Goal: Information Seeking & Learning: Check status

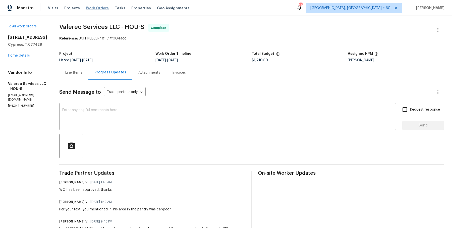
click at [90, 6] on span "Work Orders" at bounding box center [97, 8] width 23 height 5
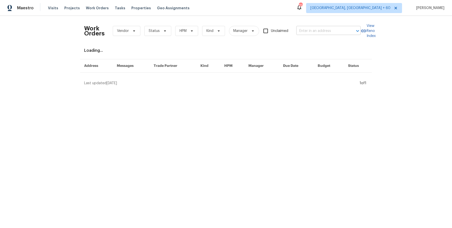
click at [315, 31] on input "text" at bounding box center [322, 31] width 50 height 8
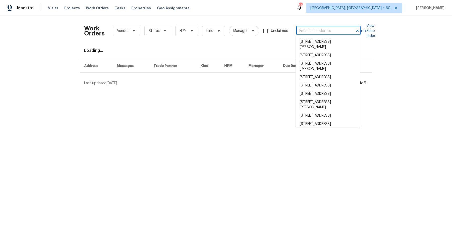
paste input "[STREET_ADDRESS]"
type input "[STREET_ADDRESS]"
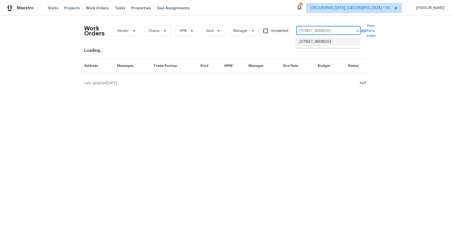
click at [312, 43] on li "[STREET_ADDRESS]" at bounding box center [328, 42] width 64 height 8
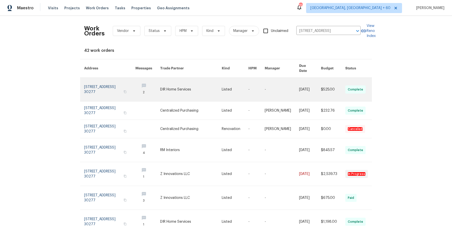
click at [231, 85] on link at bounding box center [235, 90] width 27 height 24
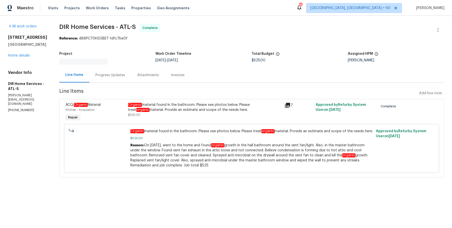
click at [23, 58] on div "[STREET_ADDRESS] Home details" at bounding box center [27, 46] width 39 height 23
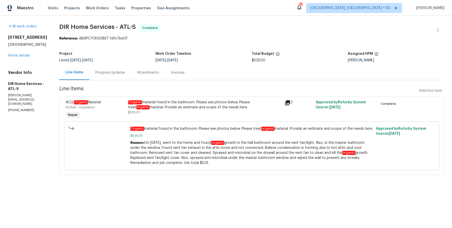
click at [16, 57] on div "[STREET_ADDRESS] Home details" at bounding box center [27, 46] width 39 height 23
click at [21, 55] on link "Home details" at bounding box center [19, 56] width 22 height 4
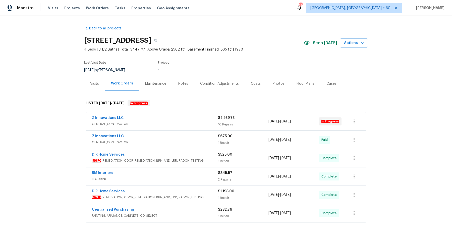
click at [174, 127] on div "Z Innovations LLC GENERAL_CONTRACTOR" at bounding box center [155, 121] width 126 height 12
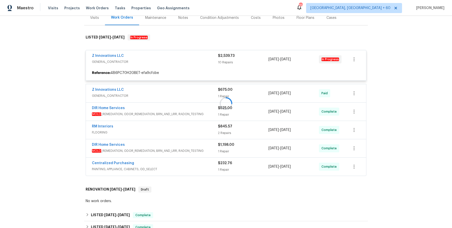
scroll to position [65, 0]
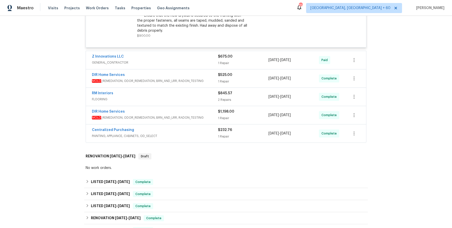
click at [186, 61] on span "GENERAL_CONTRACTOR" at bounding box center [155, 62] width 126 height 5
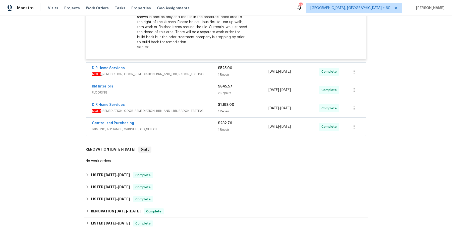
scroll to position [730, 0]
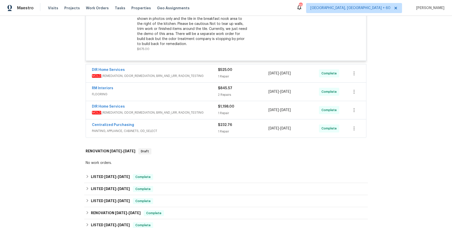
click at [200, 64] on div "DIR Home Services MOLD _REMEDIATION, ODOR_REMEDIATION, BRN_AND_LRR, RADON_TESTI…" at bounding box center [226, 73] width 280 height 18
click at [200, 71] on div "DIR Home Services" at bounding box center [155, 70] width 126 height 6
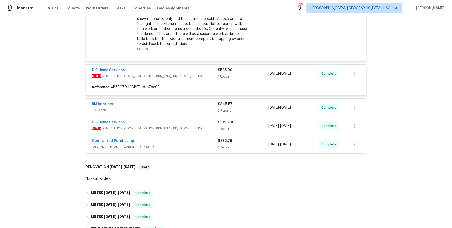
scroll to position [777, 0]
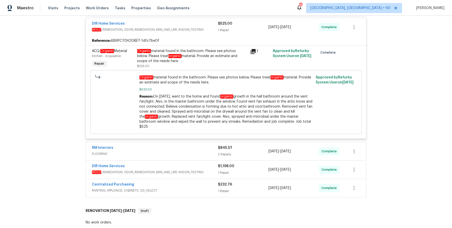
click at [185, 145] on div "RM Interiors" at bounding box center [155, 148] width 126 height 6
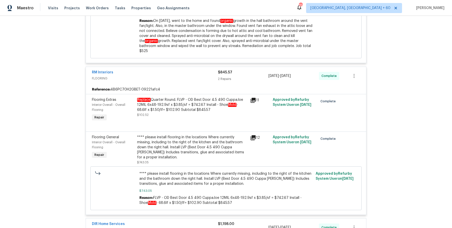
scroll to position [943, 0]
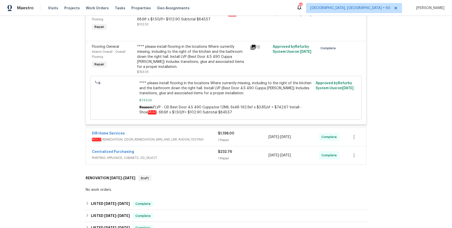
click at [198, 146] on div "Centralized Purchasing PAINTING, APPLIANCE, CABINETS, OD_SELECT $232.76 1 Repai…" at bounding box center [226, 155] width 280 height 18
click at [201, 137] on span "MOLD _REMEDIATION, ODOR_REMEDIATION, BRN_AND_LRR, RADON_TESTING" at bounding box center [155, 139] width 126 height 5
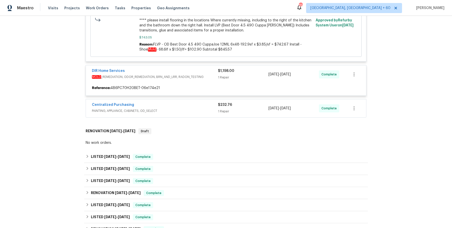
scroll to position [1005, 0]
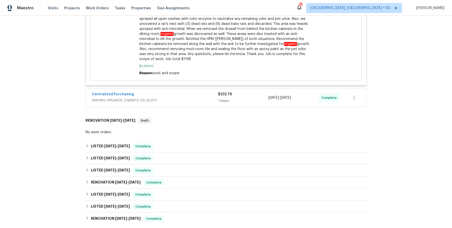
click at [203, 92] on div "Centralized Purchasing" at bounding box center [155, 95] width 126 height 6
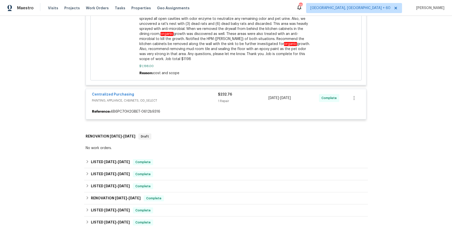
scroll to position [1317, 0]
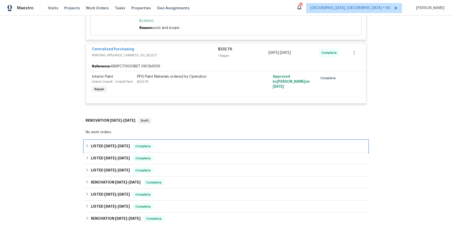
click at [207, 143] on div "LISTED [DATE] - [DATE] Complete" at bounding box center [226, 146] width 281 height 6
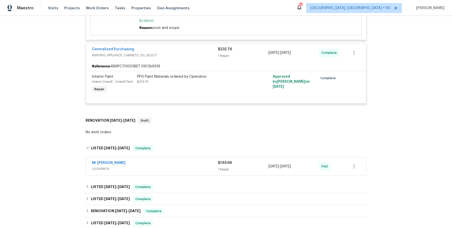
click at [200, 166] on span "LOCKSMITH" at bounding box center [155, 168] width 126 height 5
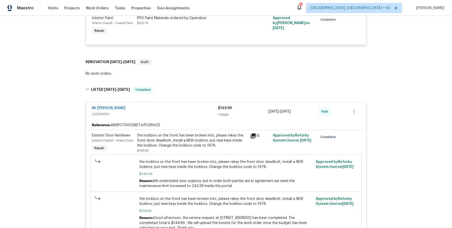
scroll to position [1531, 0]
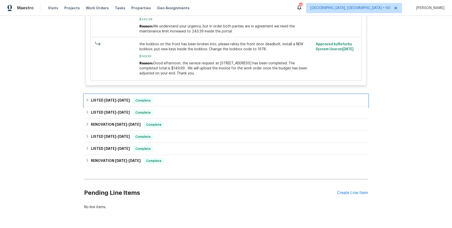
click at [192, 97] on div "LISTED [DATE] - [DATE] Complete" at bounding box center [226, 100] width 281 height 6
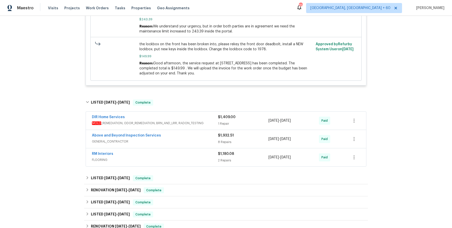
click at [186, 115] on div "DIR Home Services" at bounding box center [155, 118] width 126 height 6
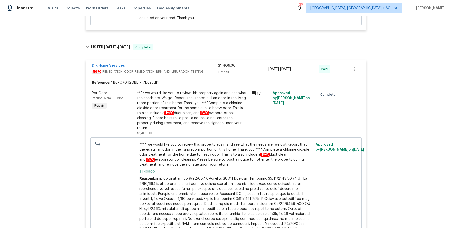
scroll to position [1826, 0]
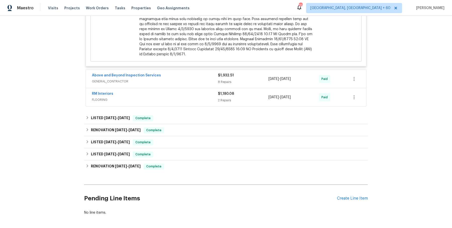
click at [190, 73] on div "Above and Beyond Inspection Services" at bounding box center [155, 76] width 126 height 6
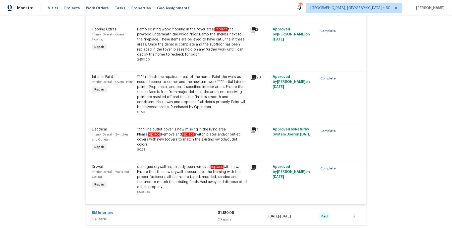
scroll to position [2264, 0]
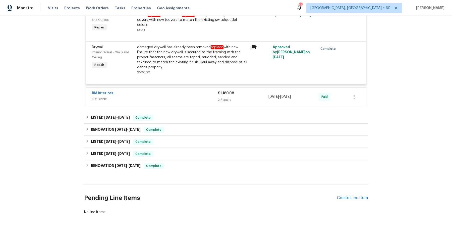
click at [200, 97] on span "FLOORING" at bounding box center [155, 99] width 126 height 5
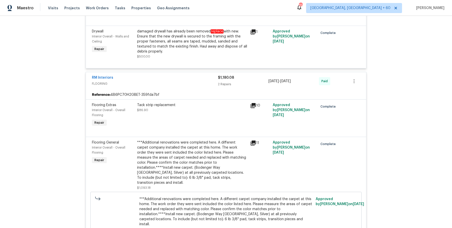
scroll to position [2423, 0]
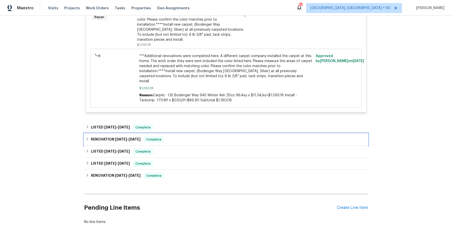
click at [206, 133] on div "RENOVATION [DATE] - [DATE] Complete" at bounding box center [226, 139] width 284 height 12
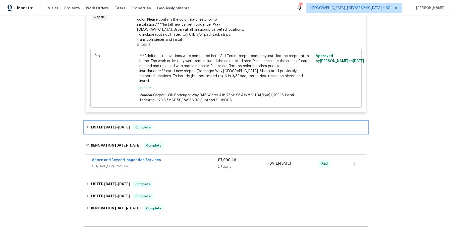
click at [206, 121] on div "LISTED [DATE] - [DATE] Complete" at bounding box center [226, 127] width 284 height 12
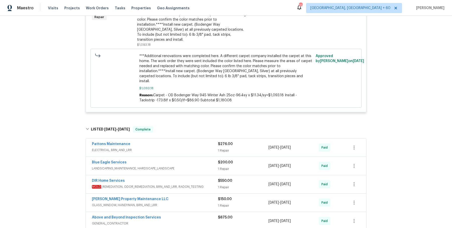
click at [201, 141] on div "Pattons Maintenance ELECTRICAL, BRN_AND_LRR" at bounding box center [155, 147] width 126 height 12
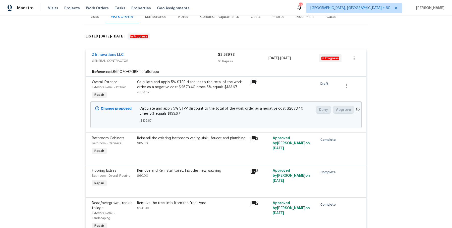
scroll to position [0, 0]
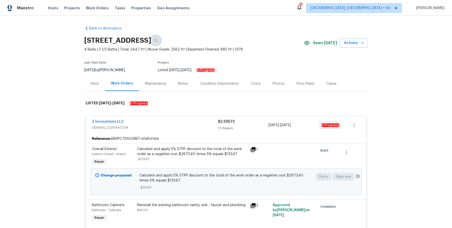
click at [160, 42] on button "button" at bounding box center [155, 40] width 9 height 9
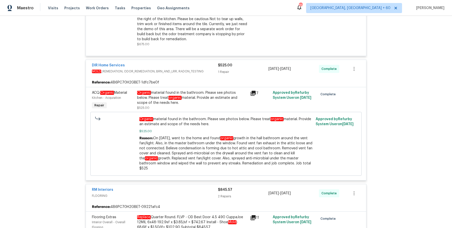
scroll to position [737, 0]
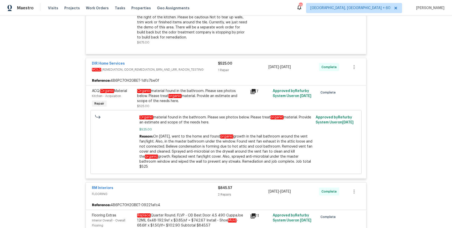
click at [196, 93] on div "Organic material found in the bathroom. Please see photos below. Please treat o…" at bounding box center [192, 95] width 110 height 15
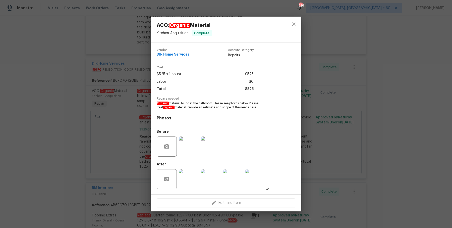
click at [114, 120] on div "ACQ: Organic Material Kitchen - Acquisition Complete Vendor DIR Home Services A…" at bounding box center [226, 114] width 452 height 228
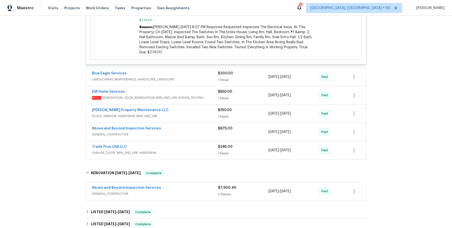
scroll to position [2672, 0]
click at [201, 71] on div "Blue Eagle Services" at bounding box center [155, 74] width 126 height 6
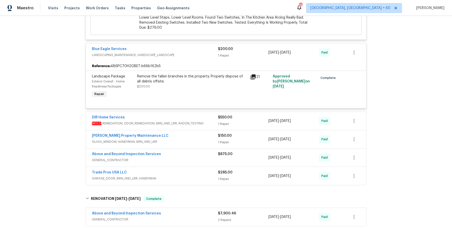
scroll to position [2698, 0]
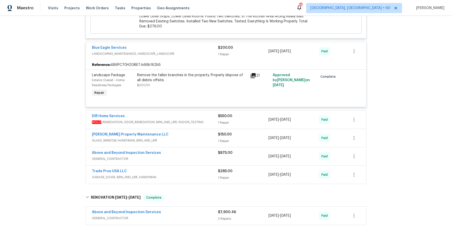
click at [202, 120] on span "MOLD _REMEDIATION, ODOR_REMEDIATION, BRN_AND_LRR, RADON_TESTING" at bounding box center [155, 122] width 126 height 5
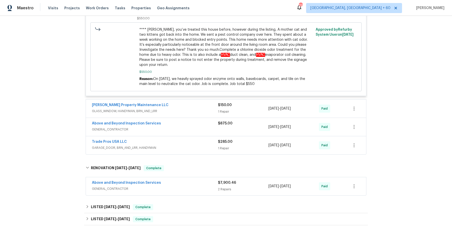
click at [193, 109] on span "GLASS_WINDOW, HANDYMAN, BRN_AND_LRR" at bounding box center [155, 111] width 126 height 5
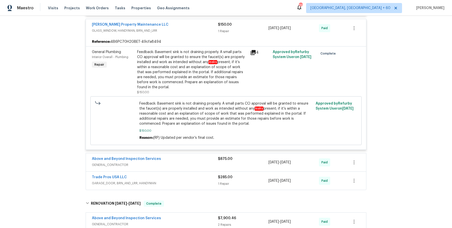
scroll to position [2972, 0]
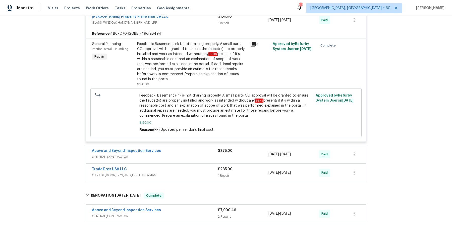
click at [184, 154] on span "GENERAL_CONTRACTOR" at bounding box center [155, 156] width 126 height 5
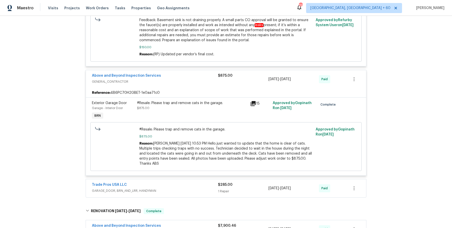
scroll to position [3047, 0]
click at [177, 189] on span "GARAGE_DOOR, BRN_AND_LRR, HANDYMAN" at bounding box center [155, 191] width 126 height 5
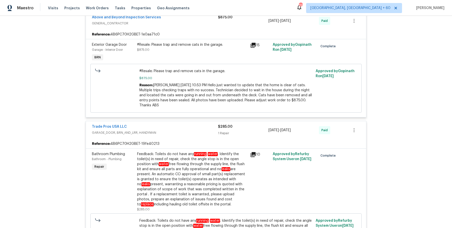
scroll to position [3281, 0]
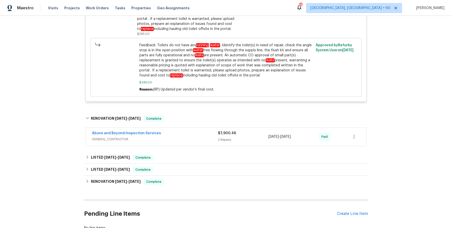
click at [193, 131] on div "Above and Beyond Inspection Services" at bounding box center [155, 134] width 126 height 6
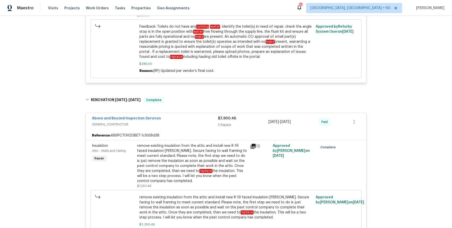
scroll to position [3453, 0]
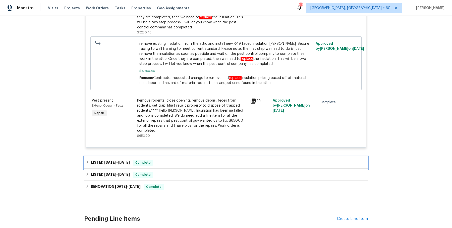
click at [180, 157] on div "LISTED [DATE] - [DATE] Complete" at bounding box center [226, 163] width 284 height 12
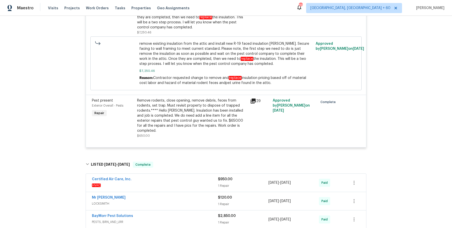
click at [180, 183] on span "HVAC" at bounding box center [155, 185] width 126 height 5
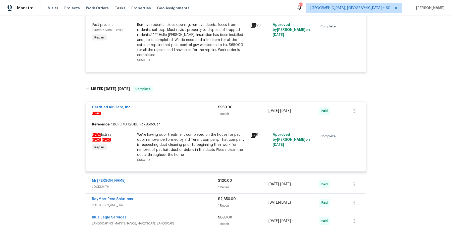
click at [186, 178] on div "Mr [PERSON_NAME]" at bounding box center [155, 181] width 126 height 6
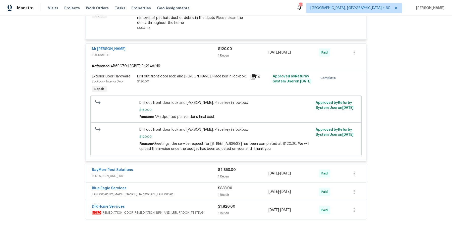
scroll to position [3721, 0]
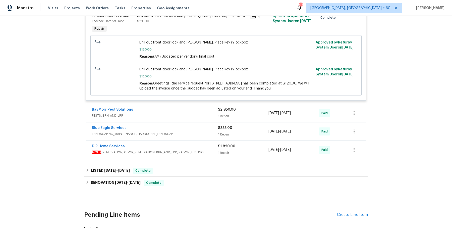
click at [201, 113] on span "PESTS, BRN_AND_LRR" at bounding box center [155, 115] width 126 height 5
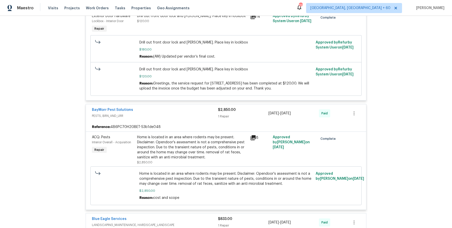
scroll to position [3812, 0]
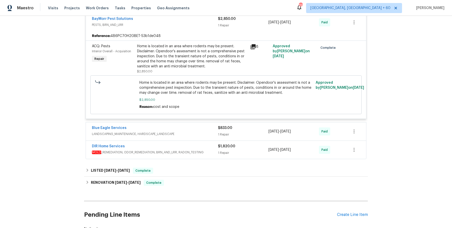
click at [206, 131] on span "LANDSCAPING_MAINTENANCE, HARDSCAPE_LANDSCAPE" at bounding box center [155, 133] width 126 height 5
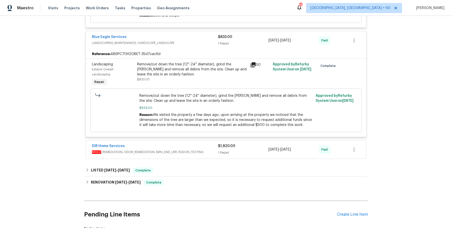
click at [200, 143] on div "DIR Home Services" at bounding box center [155, 146] width 126 height 6
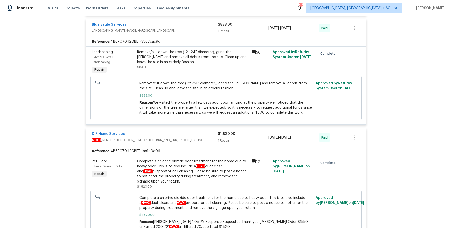
scroll to position [3999, 0]
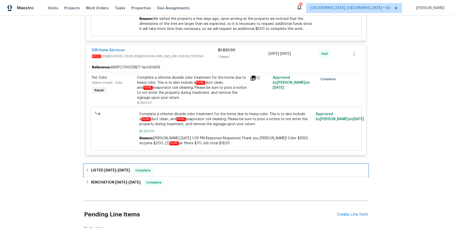
click at [186, 167] on div "LISTED [DATE] - [DATE] Complete" at bounding box center [226, 170] width 281 height 6
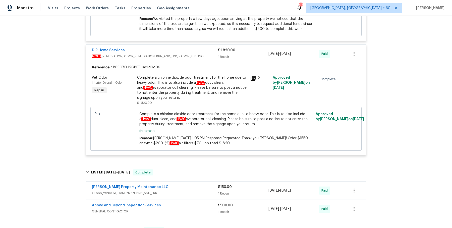
click at [182, 190] on span "GLASS_WINDOW, HANDYMAN, BRN_AND_LRR" at bounding box center [155, 192] width 126 height 5
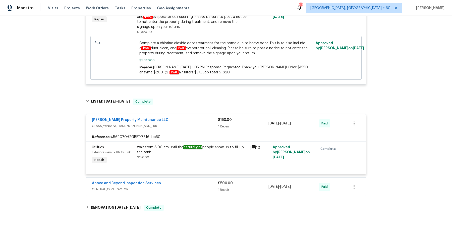
scroll to position [4095, 0]
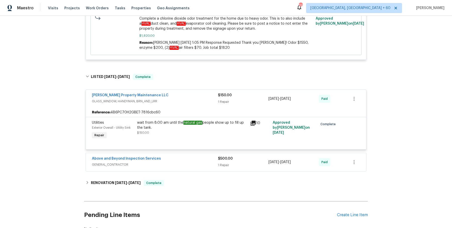
click at [193, 156] on div "Above and Beyond Inspection Services" at bounding box center [155, 159] width 126 height 6
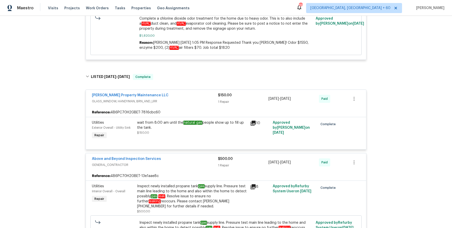
scroll to position [4191, 0]
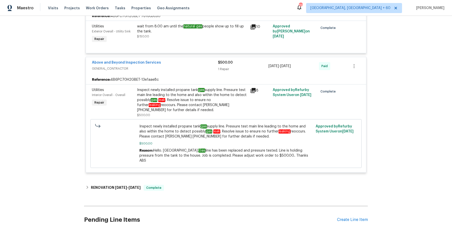
click at [176, 185] on div "RENOVATION [DATE] - [DATE] Complete" at bounding box center [226, 188] width 281 height 6
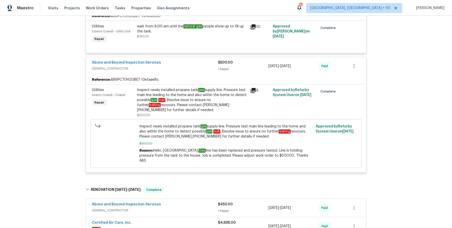
click at [198, 202] on div "Above and Beyond Inspection Services" at bounding box center [155, 205] width 126 height 6
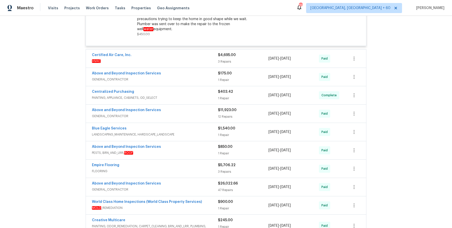
scroll to position [4538, 0]
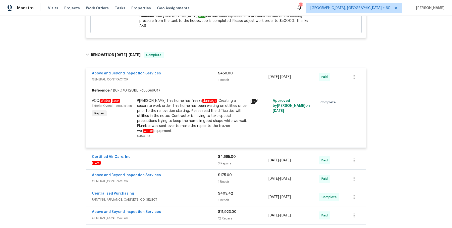
click at [206, 160] on span "HVAC" at bounding box center [155, 162] width 126 height 5
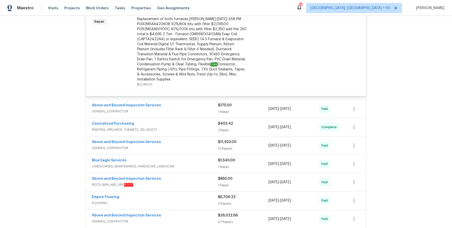
scroll to position [4659, 0]
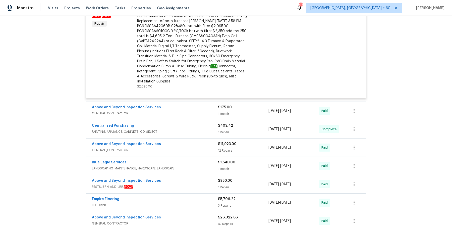
click at [208, 111] on span "GENERAL_CONTRACTOR" at bounding box center [155, 113] width 126 height 5
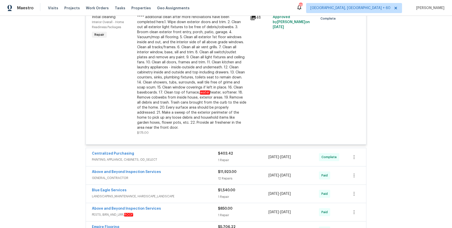
scroll to position [4820, 0]
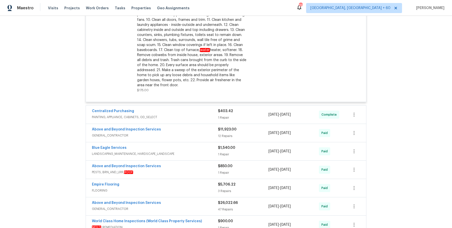
click at [201, 115] on span "PAINTING, APPLIANCE, CABINETS, OD_SELECT" at bounding box center [155, 117] width 126 height 5
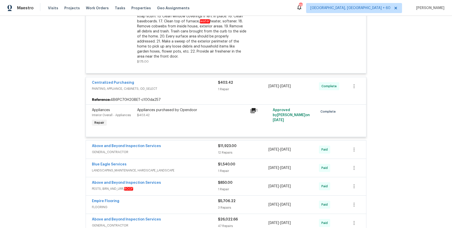
click at [195, 150] on span "GENERAL_CONTRACTOR" at bounding box center [155, 152] width 126 height 5
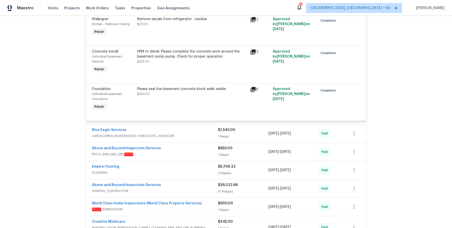
scroll to position [5469, 0]
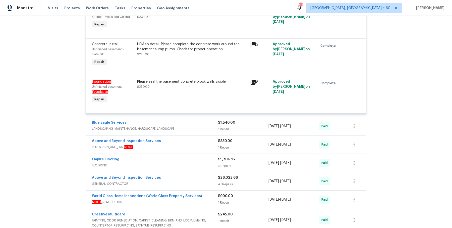
click at [200, 120] on div "Blue Eagle Services" at bounding box center [155, 123] width 126 height 6
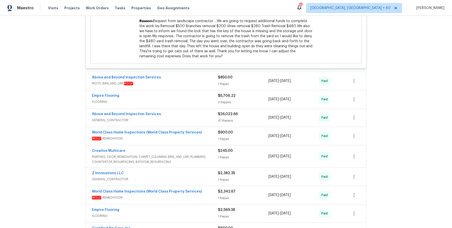
scroll to position [5696, 0]
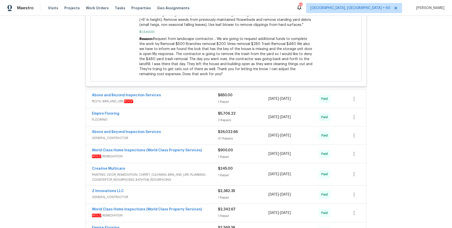
click at [207, 99] on span "PESTS, BRN_AND_LRR, ROOF" at bounding box center [155, 101] width 126 height 5
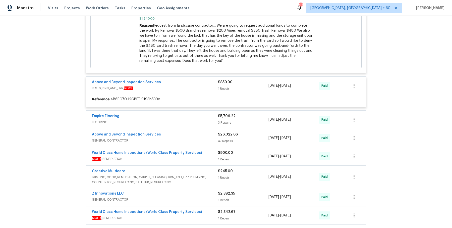
scroll to position [5712, 0]
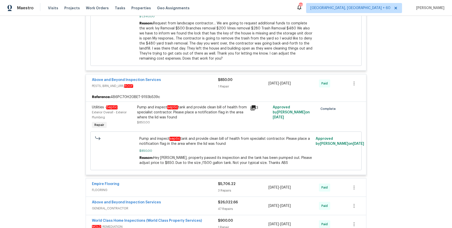
click at [211, 181] on div "Empire Flooring" at bounding box center [155, 184] width 126 height 6
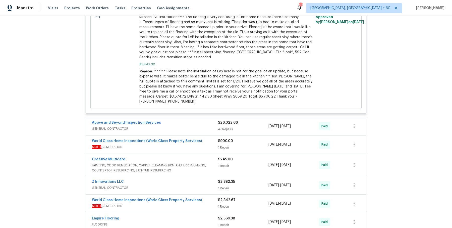
scroll to position [6180, 0]
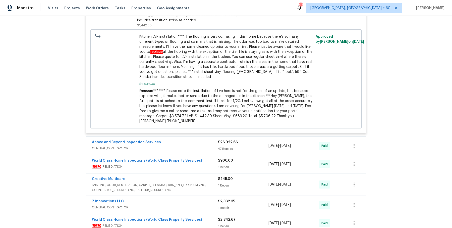
click at [204, 146] on span "GENERAL_CONTRACTOR" at bounding box center [155, 148] width 126 height 5
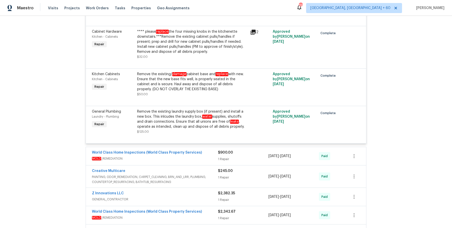
scroll to position [8658, 0]
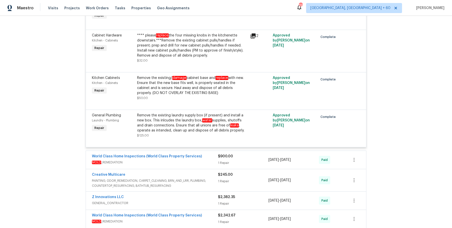
click at [207, 151] on div "World Class Home Inspections (World Class Property Services) MOLD _REMEDIATION …" at bounding box center [226, 160] width 280 height 18
click at [209, 160] on span "MOLD _REMEDIATION" at bounding box center [155, 162] width 126 height 5
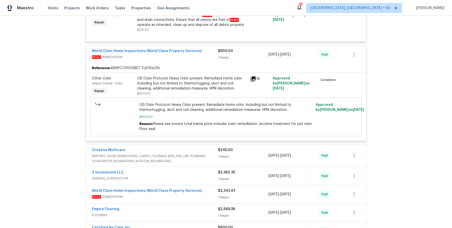
click at [200, 148] on div "Creative Multicare" at bounding box center [155, 151] width 126 height 6
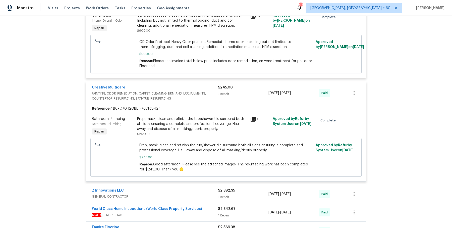
click at [195, 194] on span "GENERAL_CONTRACTOR" at bounding box center [155, 196] width 126 height 5
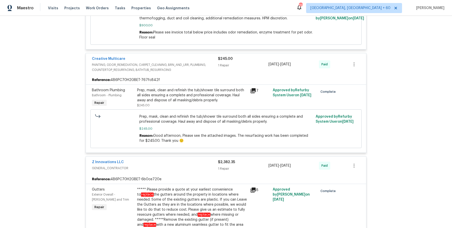
scroll to position [9021, 0]
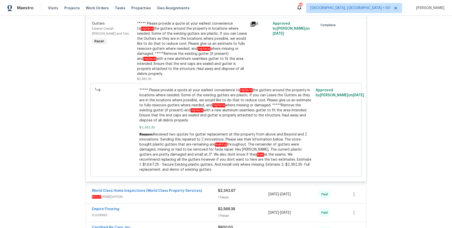
click at [198, 188] on div "World Class Home Inspections (World Class Property Services)" at bounding box center [155, 191] width 126 height 6
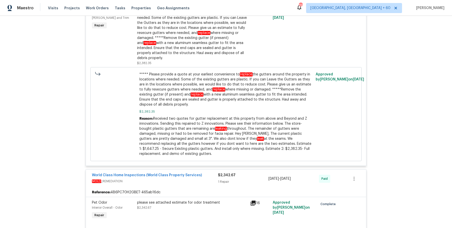
scroll to position [9066, 0]
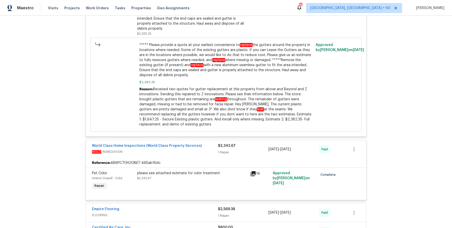
click at [189, 207] on div "Empire Flooring" at bounding box center [155, 210] width 126 height 6
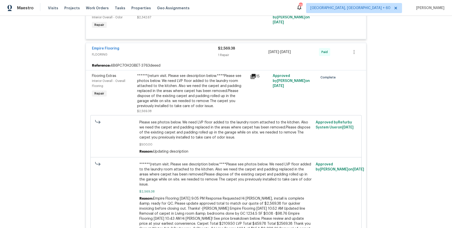
scroll to position [9254, 0]
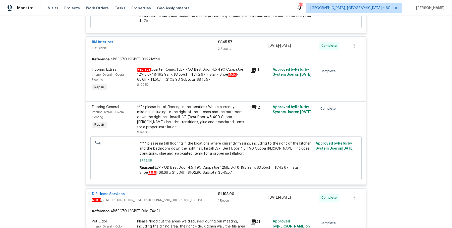
scroll to position [895, 0]
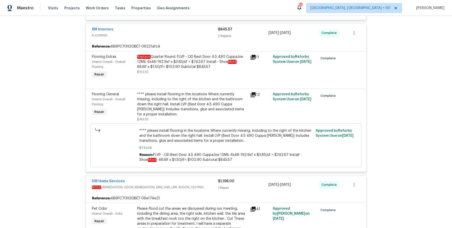
click at [179, 102] on div "**** please install flooring in the locations Where currently missing, includin…" at bounding box center [192, 104] width 110 height 25
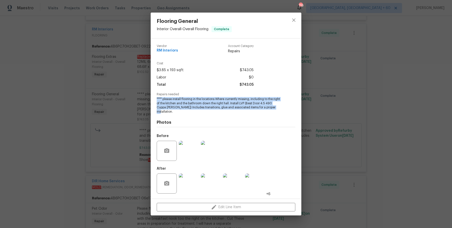
drag, startPoint x: 156, startPoint y: 101, endPoint x: 284, endPoint y: 109, distance: 127.7
click at [284, 109] on div "Vendor RM Interiors Account Category Repairs Cost $3.85 x 193 sqft $743.05 Labo…" at bounding box center [226, 118] width 151 height 160
copy span "**** please install flooring in the locations Where currently missing, includin…"
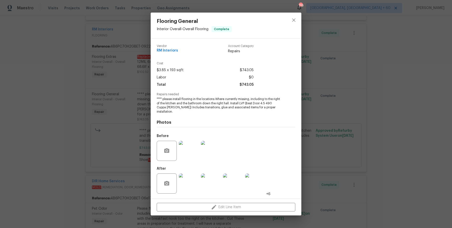
click at [370, 112] on div "Flooring General Interior Overall - Overall Flooring Complete Vendor RM Interio…" at bounding box center [226, 114] width 452 height 228
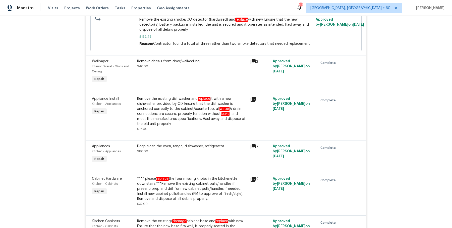
scroll to position [8665, 0]
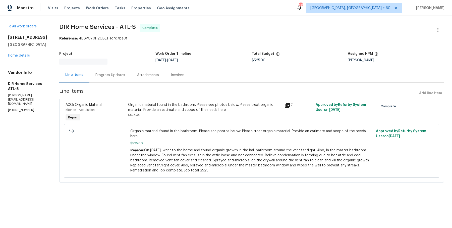
click at [135, 77] on div "Attachments" at bounding box center [148, 75] width 34 height 15
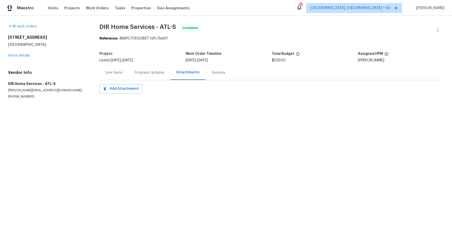
click at [139, 73] on div "Progress Updates" at bounding box center [150, 72] width 30 height 5
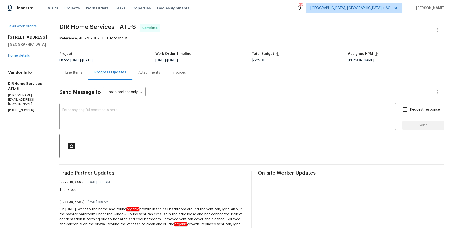
click at [87, 77] on div "Line Items" at bounding box center [73, 72] width 29 height 15
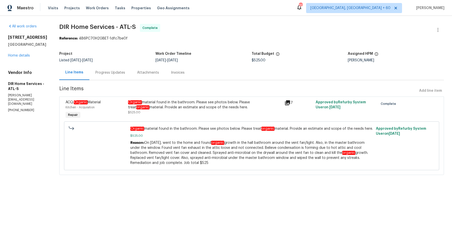
click at [150, 104] on div "Organic material found in the bathroom. Please see photos below. Please treat o…" at bounding box center [205, 105] width 154 height 10
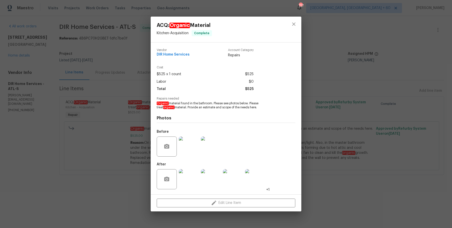
click at [193, 145] on img at bounding box center [189, 146] width 20 height 20
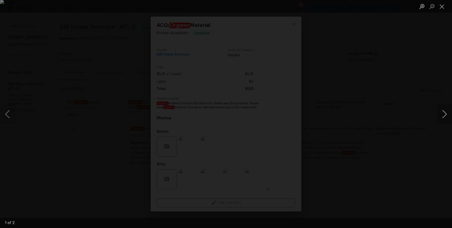
click at [445, 119] on button "Next image" at bounding box center [444, 114] width 15 height 20
click at [417, 79] on div "Lightbox" at bounding box center [226, 114] width 452 height 228
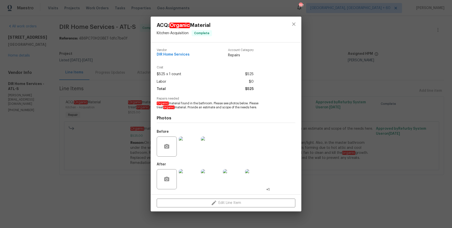
click at [417, 79] on div "ACQ: Organic Material Kitchen - Acquisition Complete Vendor DIR Home Services A…" at bounding box center [226, 114] width 452 height 228
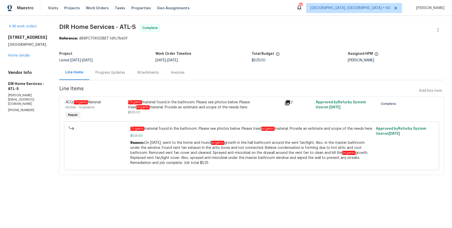
click at [211, 107] on div "Organic material found in the bathroom. Please see photos below. Please treat o…" at bounding box center [205, 105] width 154 height 10
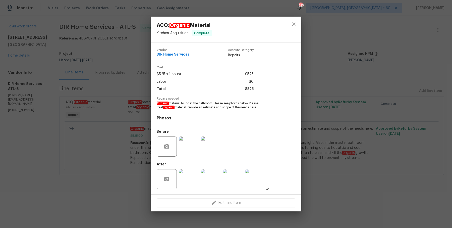
click at [300, 150] on div "Vendor DIR Home Services Account Category Repairs Cost $525 x 1 count $525 Labo…" at bounding box center [226, 118] width 151 height 152
click at [323, 149] on div "ACQ: Organic Material Kitchen - Acquisition Complete Vendor DIR Home Services A…" at bounding box center [226, 114] width 452 height 228
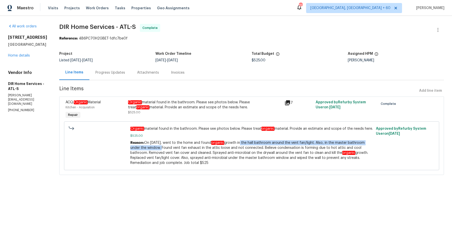
drag, startPoint x: 248, startPoint y: 147, endPoint x: 165, endPoint y: 154, distance: 83.9
click at [165, 154] on span "On 10/7/2025, went to the home and found organic growth in the hall bathroom ar…" at bounding box center [249, 153] width 238 height 24
copy span "n the hall bathroom around the vent fan/light. Also, in the master bathroom und…"
